Goal: Find specific page/section: Find specific page/section

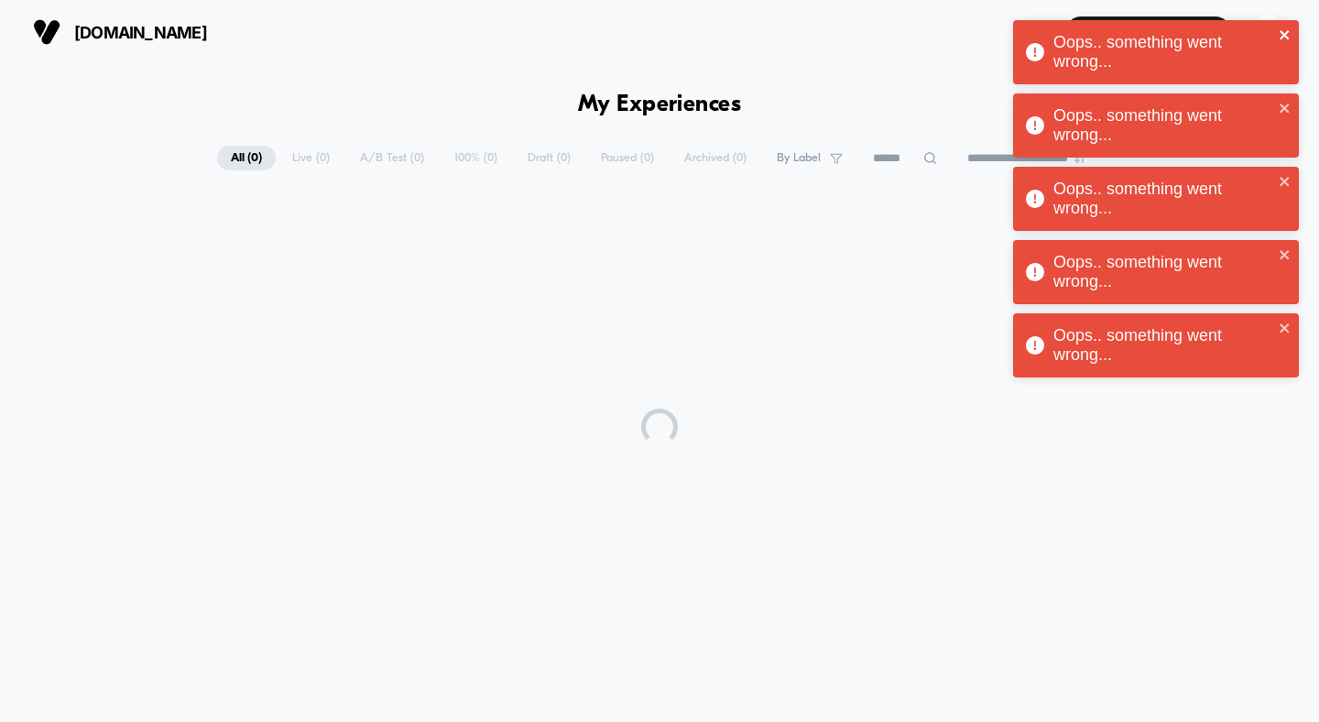
click at [1285, 30] on icon "close" at bounding box center [1285, 34] width 13 height 15
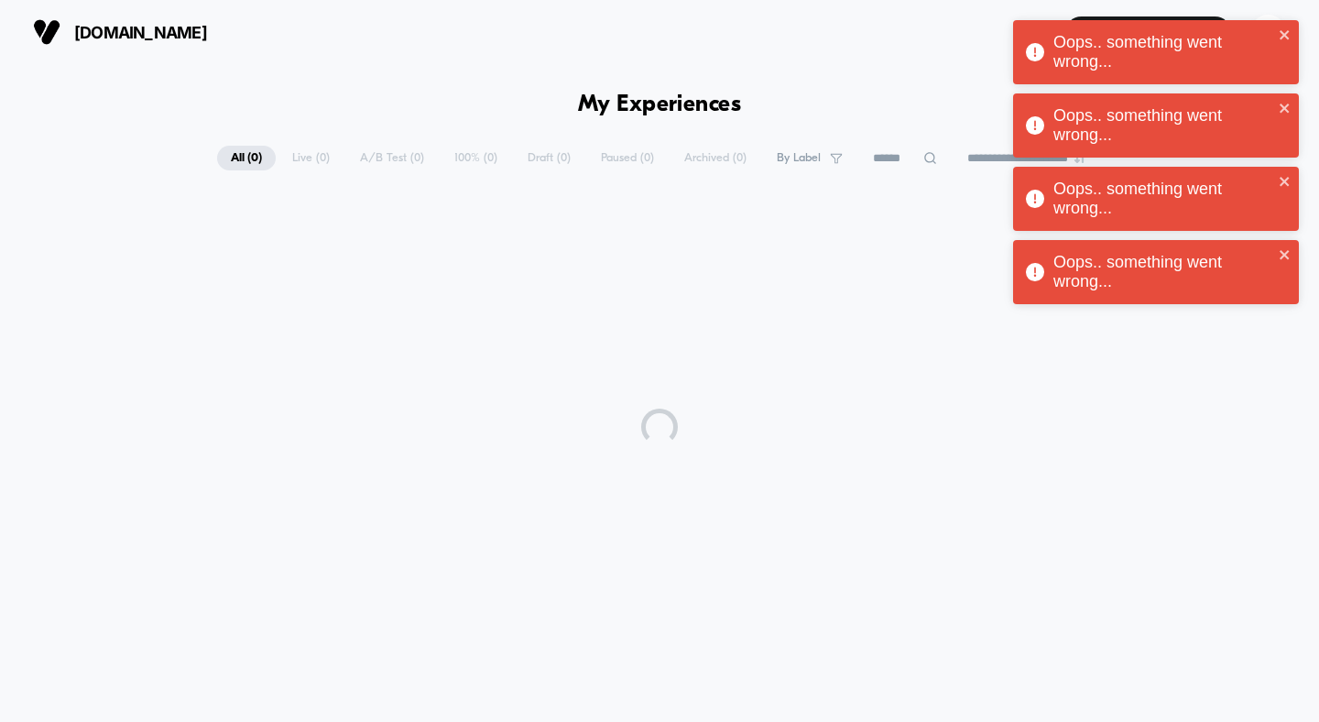
click at [1287, 104] on div "Oops.. something went wrong..." at bounding box center [1156, 125] width 286 height 64
click at [1287, 104] on icon "close" at bounding box center [1284, 108] width 9 height 9
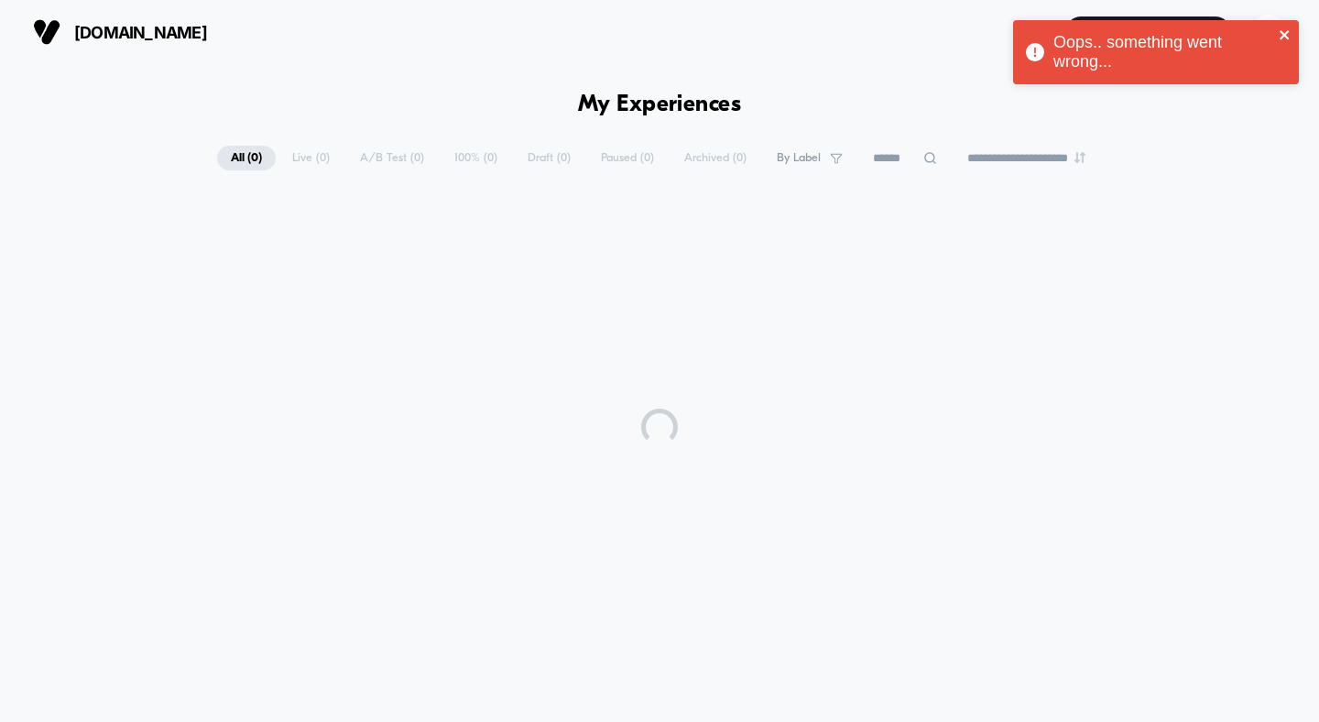
click at [1290, 33] on icon "close" at bounding box center [1285, 34] width 13 height 15
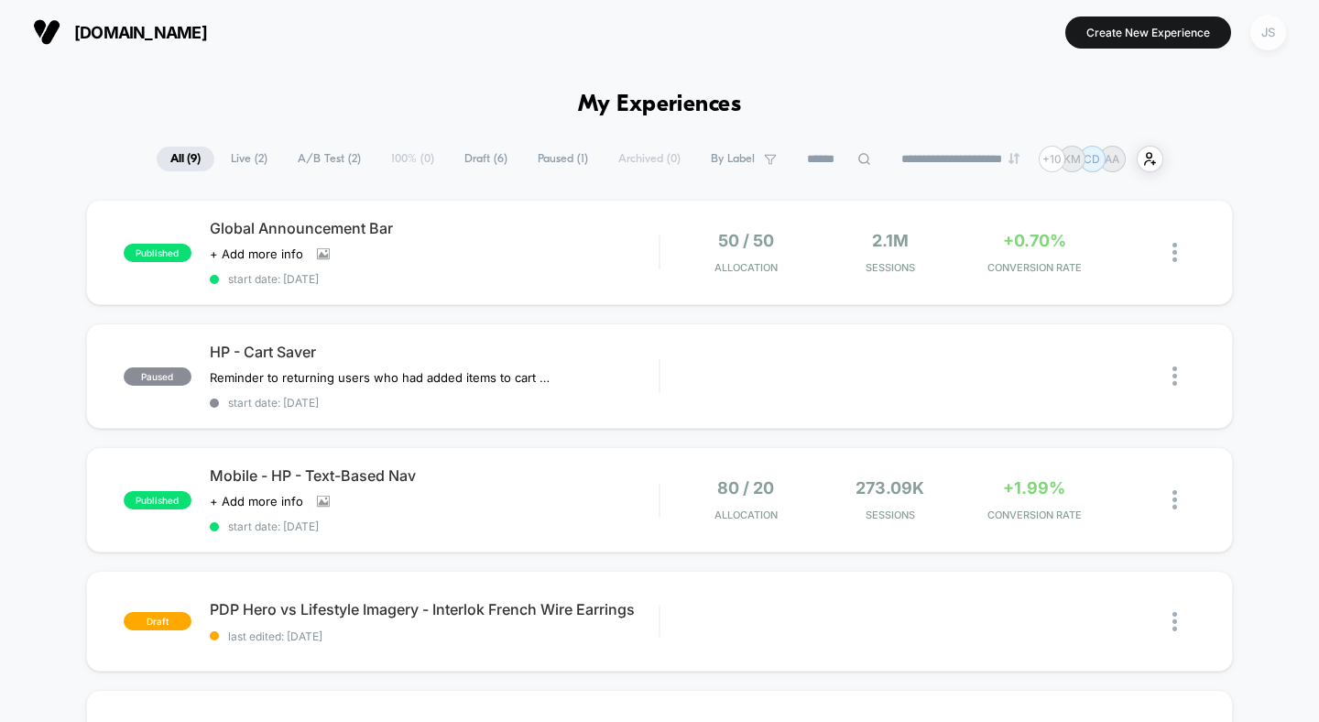
click at [1277, 38] on div "JS" at bounding box center [1268, 33] width 36 height 36
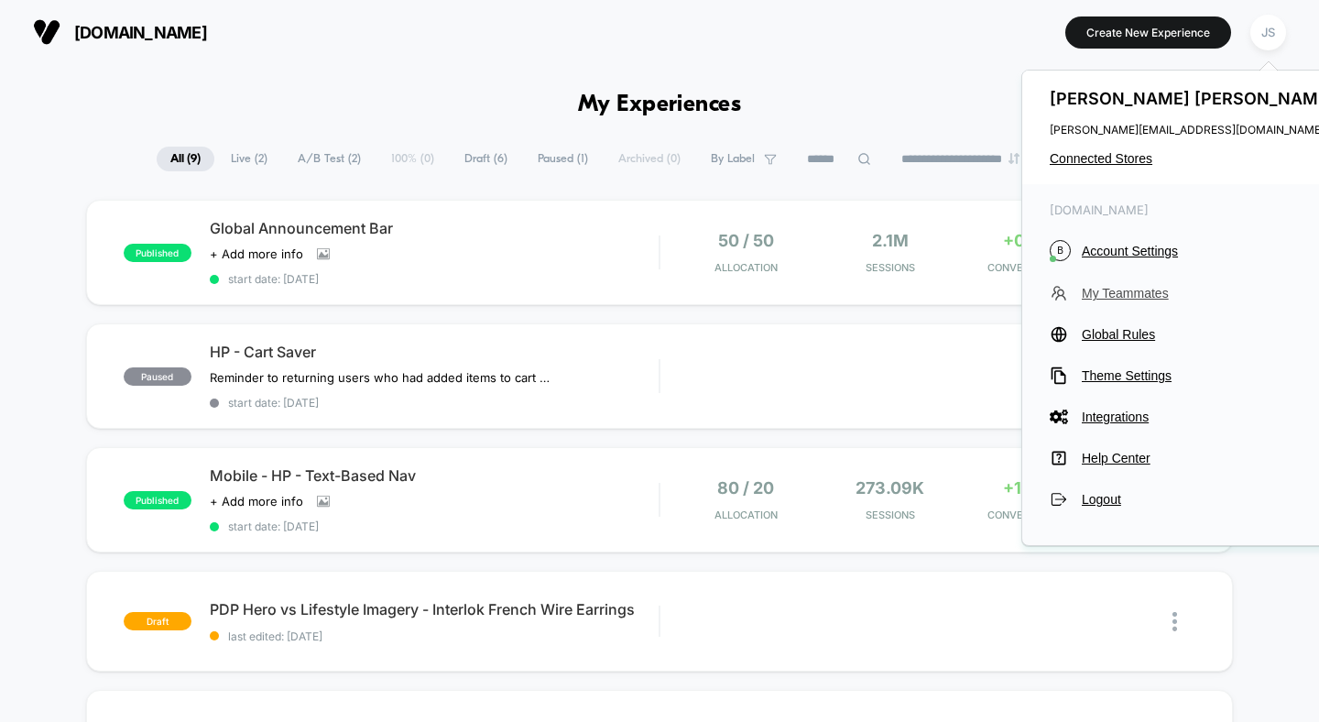
click at [1106, 298] on span "My Teammates" at bounding box center [1210, 293] width 257 height 15
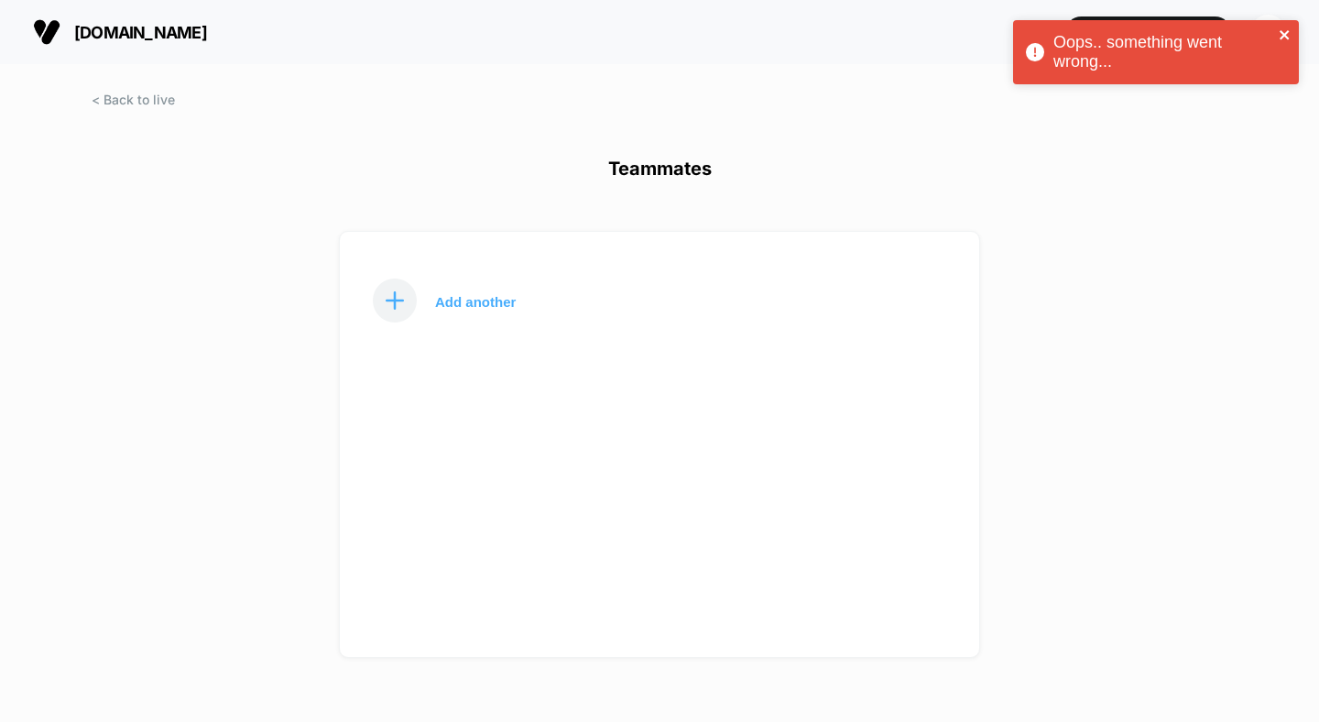
click at [1284, 33] on icon "close" at bounding box center [1285, 34] width 13 height 15
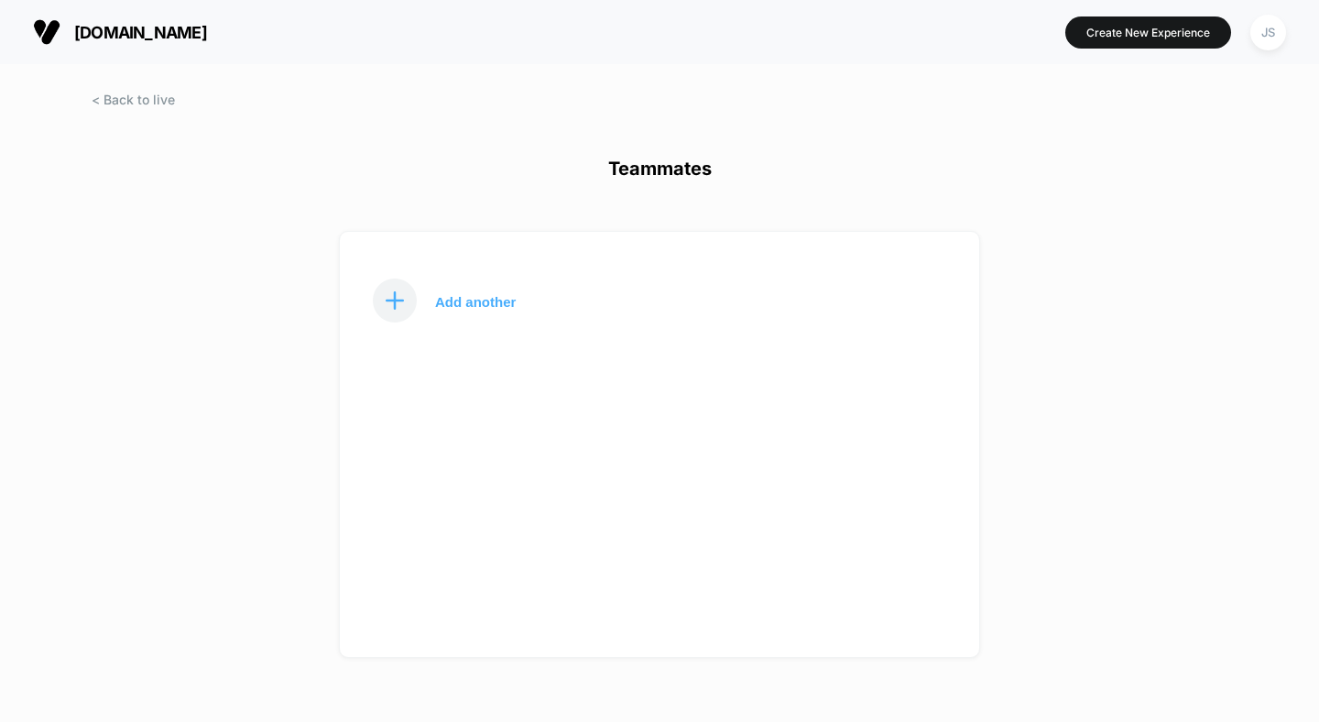
click at [667, 171] on h1 "Teammates" at bounding box center [659, 179] width 1319 height 43
